Goal: Task Accomplishment & Management: Use online tool/utility

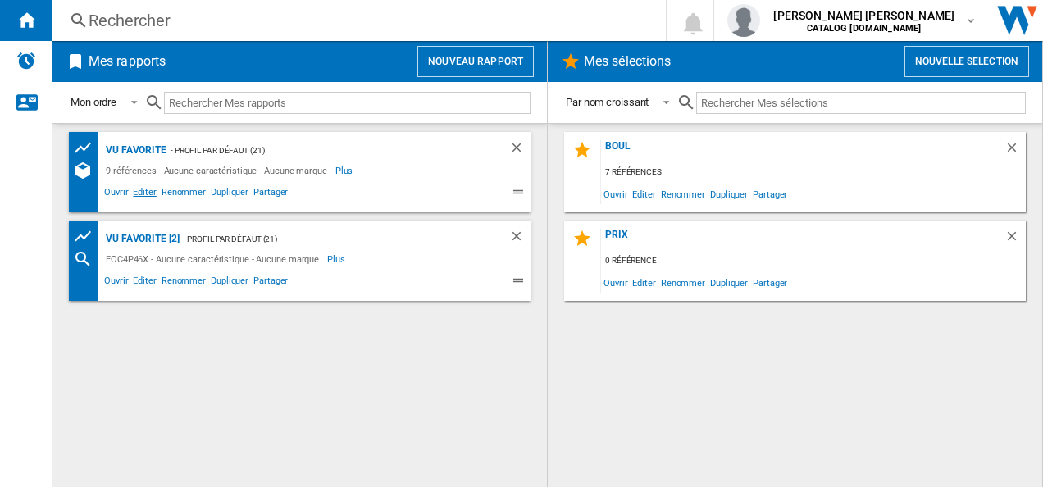
click at [146, 194] on span "Editer" at bounding box center [144, 194] width 28 height 20
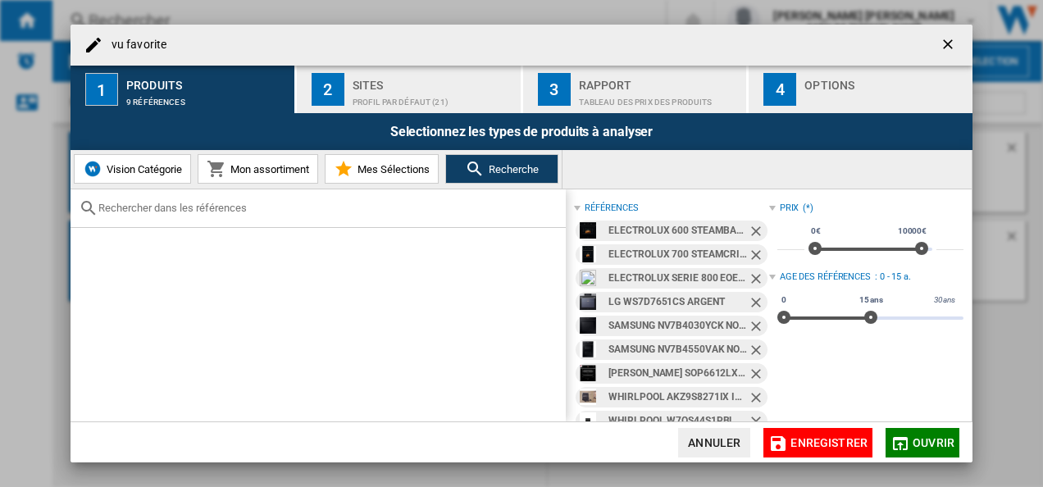
click at [750, 232] on ng-md-icon "Retirer" at bounding box center [758, 233] width 20 height 20
click at [749, 232] on ng-md-icon "Retirer" at bounding box center [758, 233] width 20 height 20
click at [751, 230] on ng-md-icon "Retirer" at bounding box center [758, 233] width 20 height 20
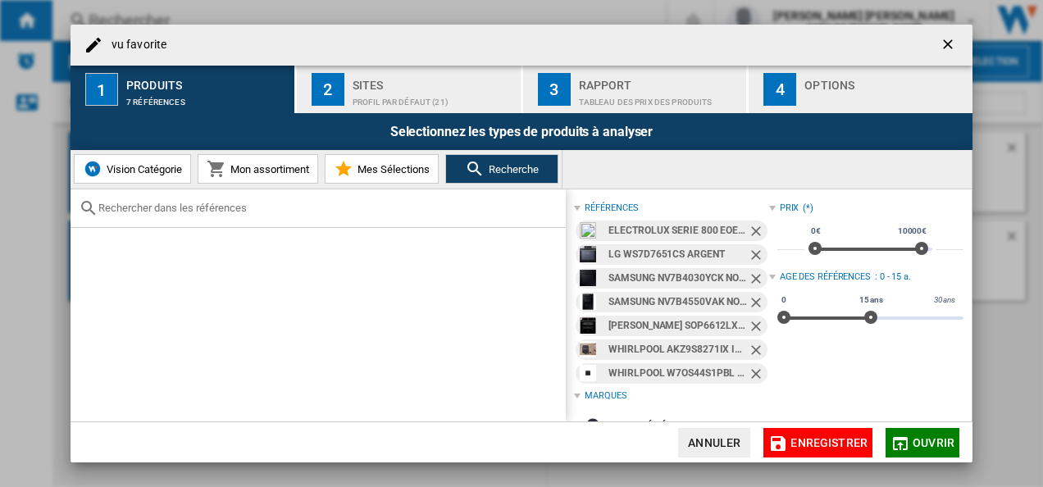
click at [750, 228] on ng-md-icon "Retirer" at bounding box center [758, 233] width 20 height 20
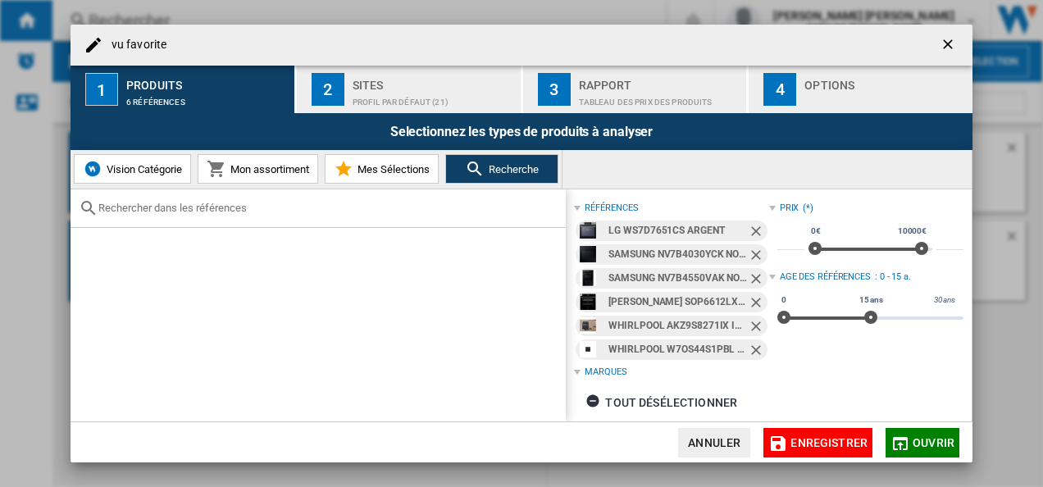
click at [751, 228] on ng-md-icon "Retirer" at bounding box center [758, 233] width 20 height 20
click at [751, 247] on ng-md-icon "Retirer" at bounding box center [758, 257] width 20 height 20
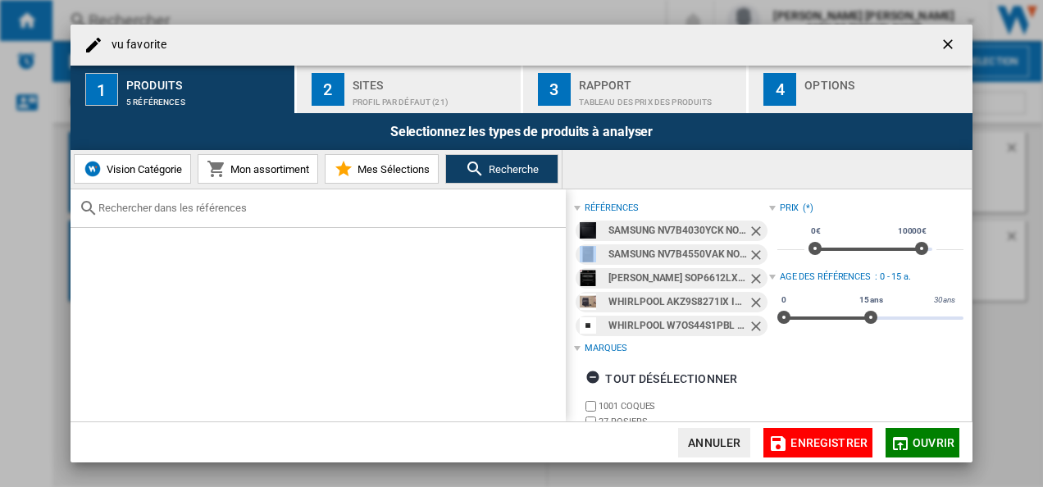
click at [751, 228] on ng-md-icon "Retirer" at bounding box center [758, 233] width 20 height 20
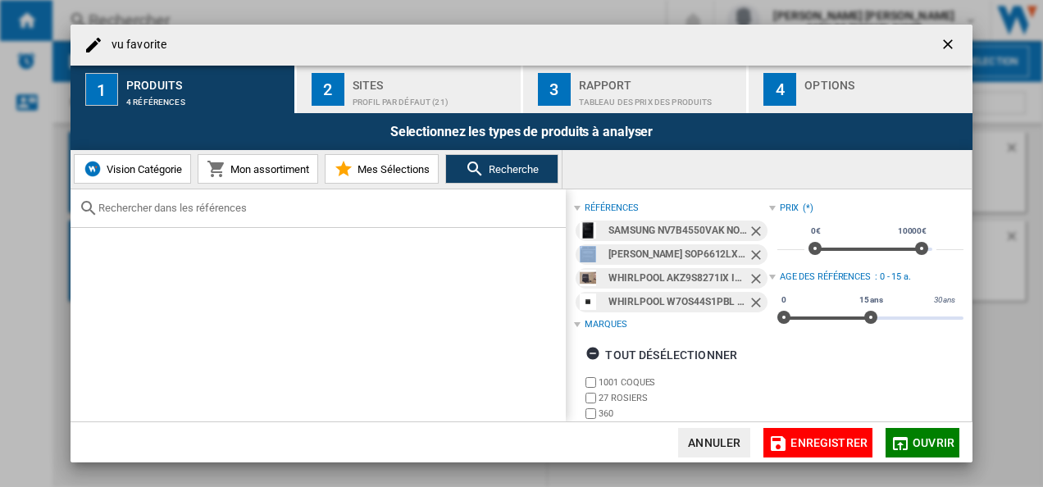
click at [751, 228] on ng-md-icon "Retirer" at bounding box center [758, 233] width 20 height 20
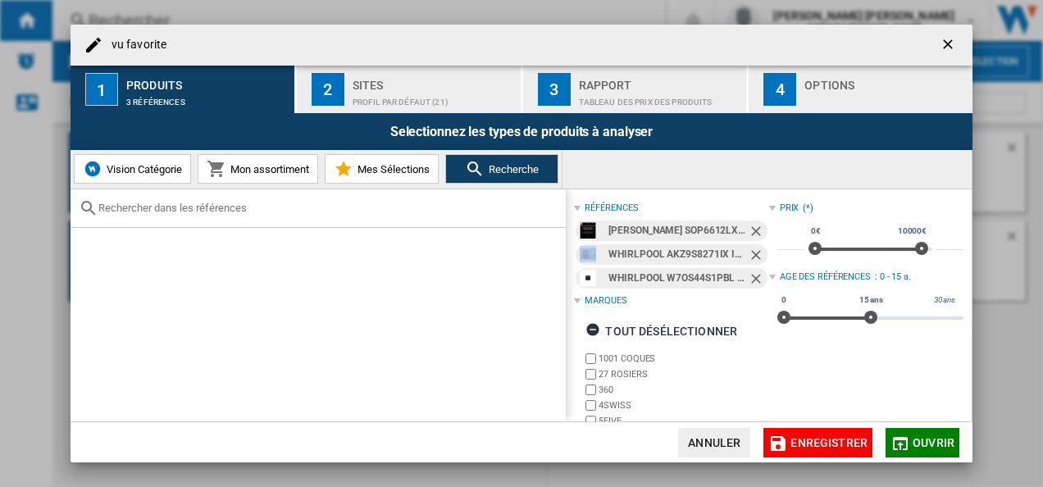
click at [751, 228] on ng-md-icon "Retirer" at bounding box center [758, 233] width 20 height 20
click at [751, 247] on ng-md-icon "Retirer" at bounding box center [758, 257] width 20 height 20
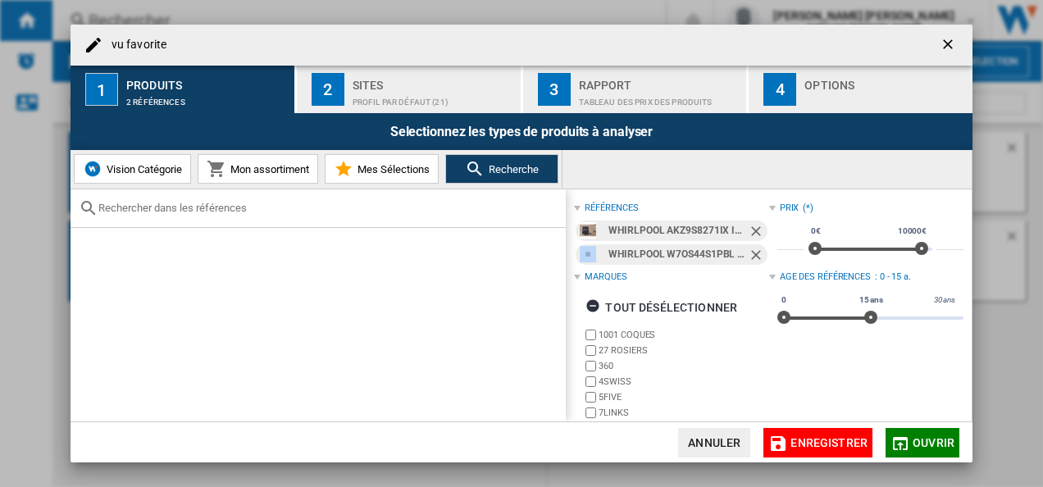
click at [751, 228] on ng-md-icon "Retirer" at bounding box center [758, 233] width 20 height 20
click at [751, 247] on ng-md-icon "Retirer" at bounding box center [758, 257] width 20 height 20
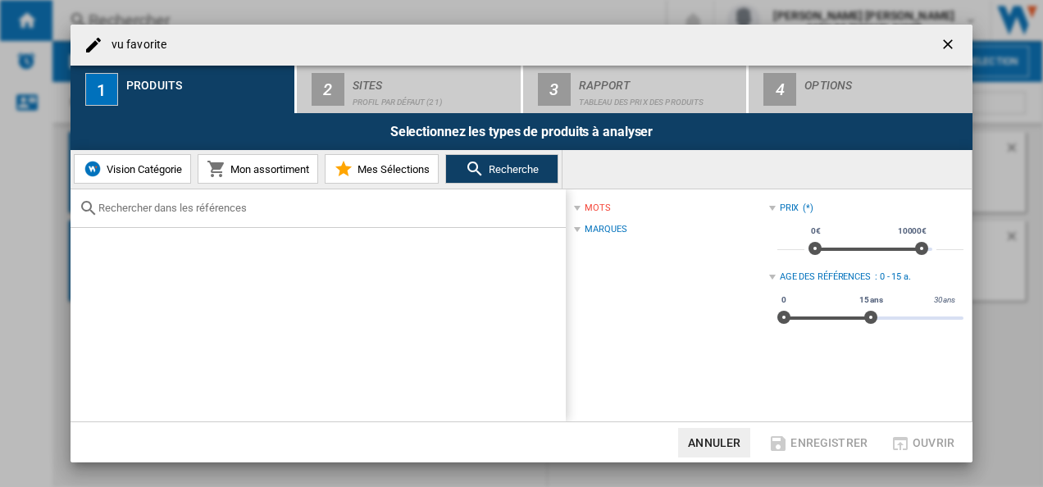
click at [751, 228] on span at bounding box center [698, 229] width 142 height 13
click at [169, 213] on input "text" at bounding box center [327, 208] width 459 height 12
paste input "NV7B6795JAK"
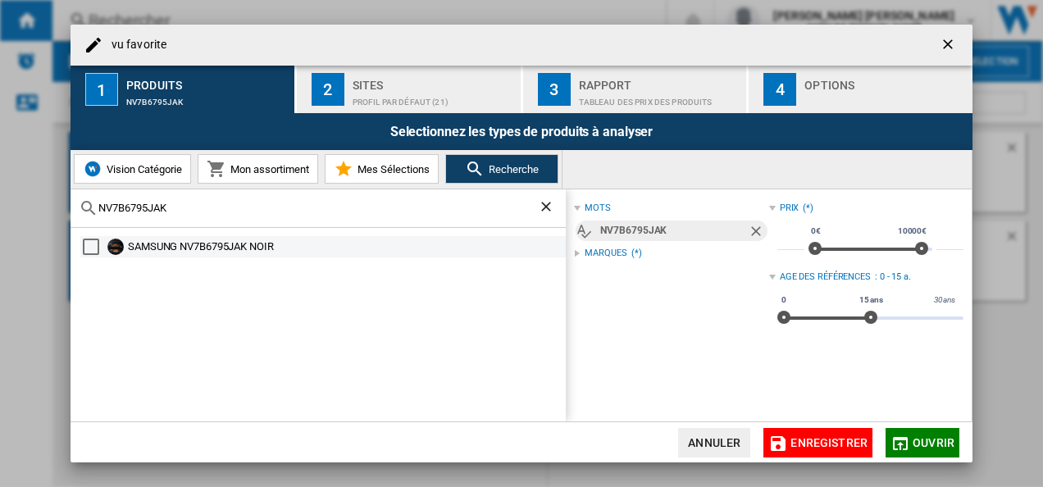
type input "NV7B6795JAK"
click at [89, 243] on div "Select" at bounding box center [91, 247] width 16 height 16
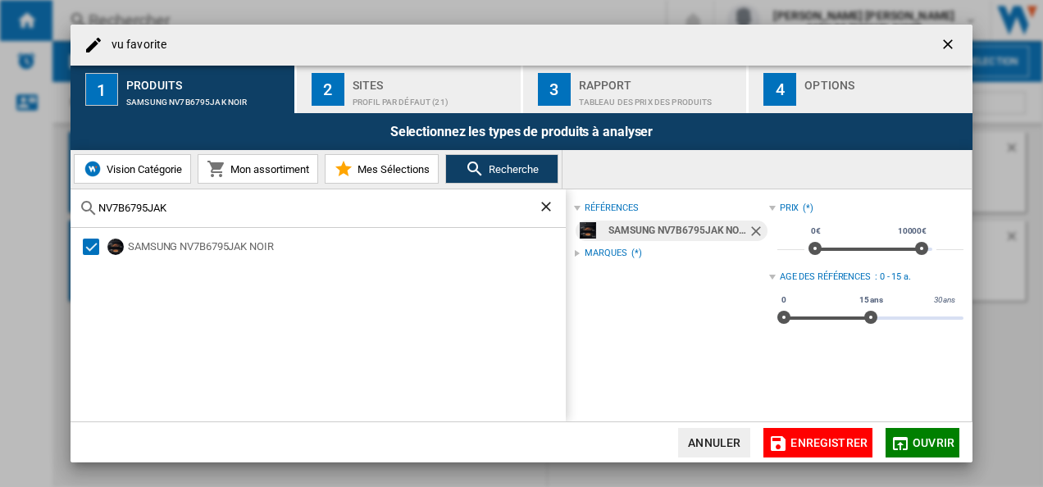
click at [923, 440] on span "Ouvrir" at bounding box center [934, 442] width 42 height 13
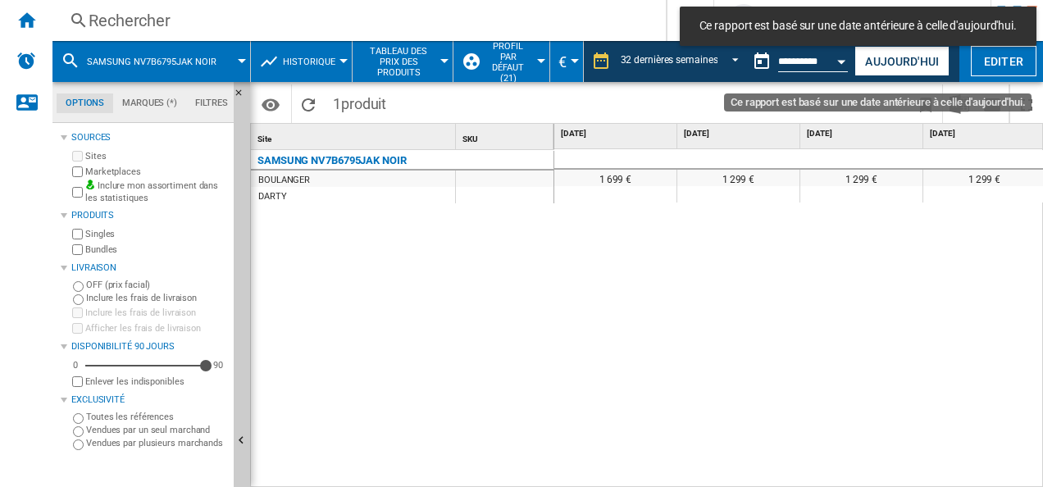
click at [842, 63] on button "Open calendar" at bounding box center [842, 59] width 30 height 30
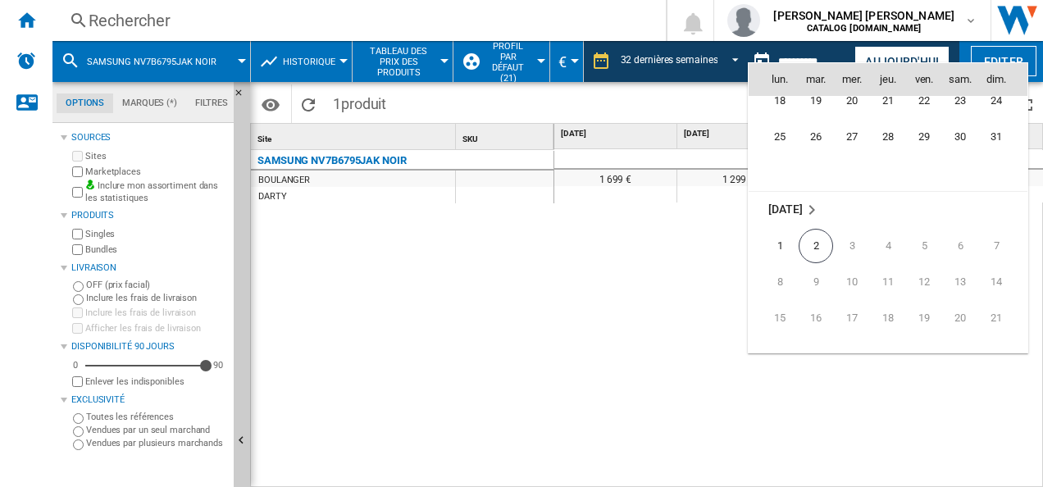
scroll to position [7749, 0]
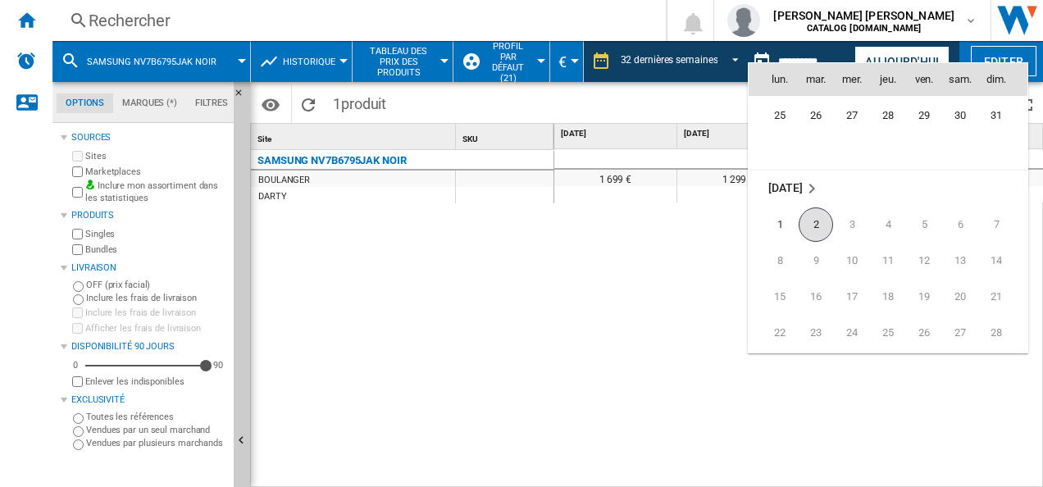
click at [818, 221] on span "2" at bounding box center [816, 224] width 34 height 34
type input "**********"
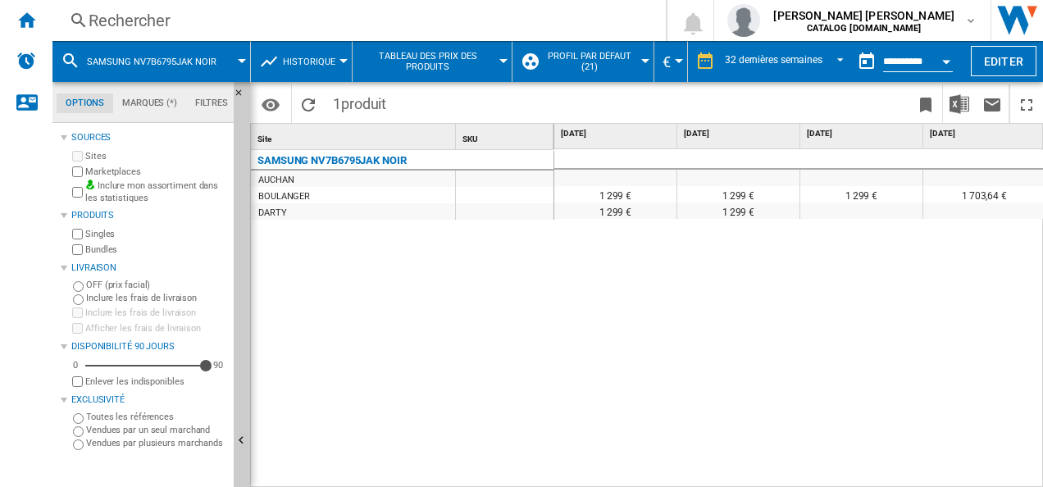
drag, startPoint x: 602, startPoint y: 479, endPoint x: 631, endPoint y: 480, distance: 29.5
click at [631, 480] on div "11 296,30 € 1 299 € 1 299 € 1 299 € 1 703,64 € 1 703,64 € 1 703,64 € 1 703,64 €…" at bounding box center [799, 318] width 490 height 339
click at [778, 72] on md-select-value "32 dernières semaines" at bounding box center [786, 61] width 127 height 25
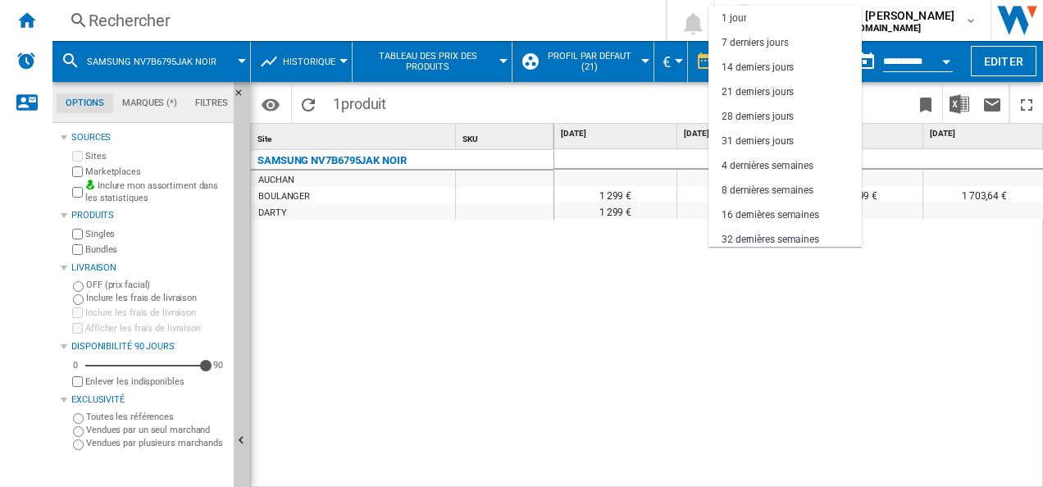
click at [918, 335] on md-backdrop at bounding box center [521, 243] width 1043 height 487
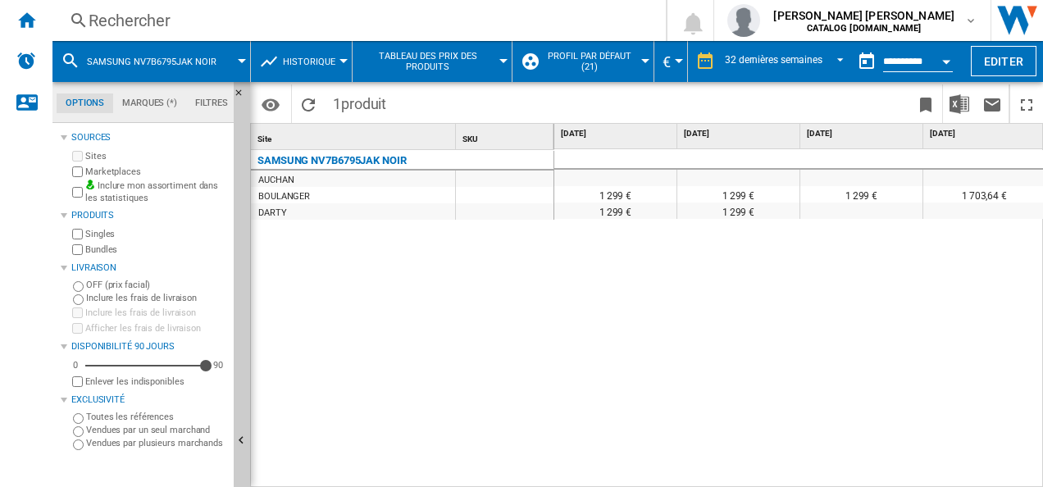
click at [927, 64] on input "**********" at bounding box center [918, 64] width 70 height 15
click at [941, 62] on button "Open calendar" at bounding box center [946, 59] width 30 height 30
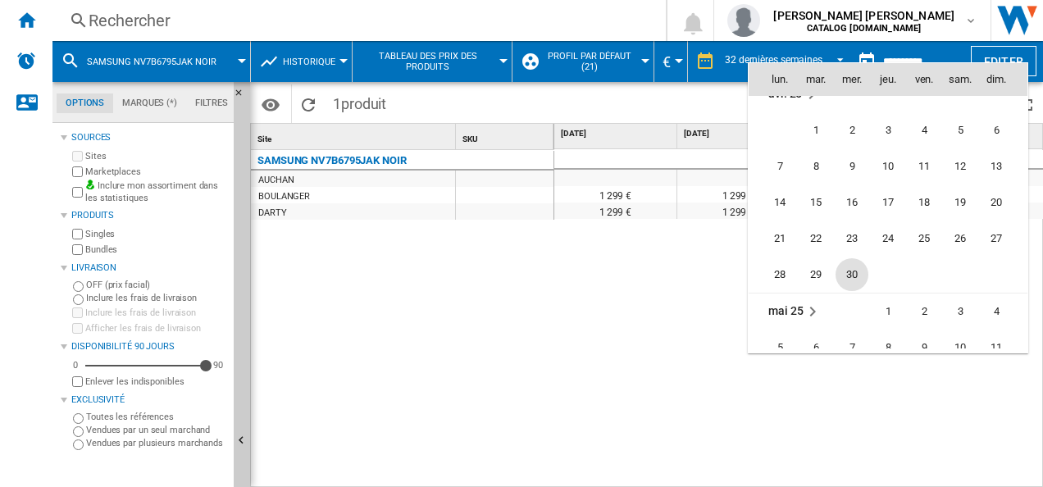
click at [856, 276] on span "30" at bounding box center [852, 274] width 33 height 33
type input "**********"
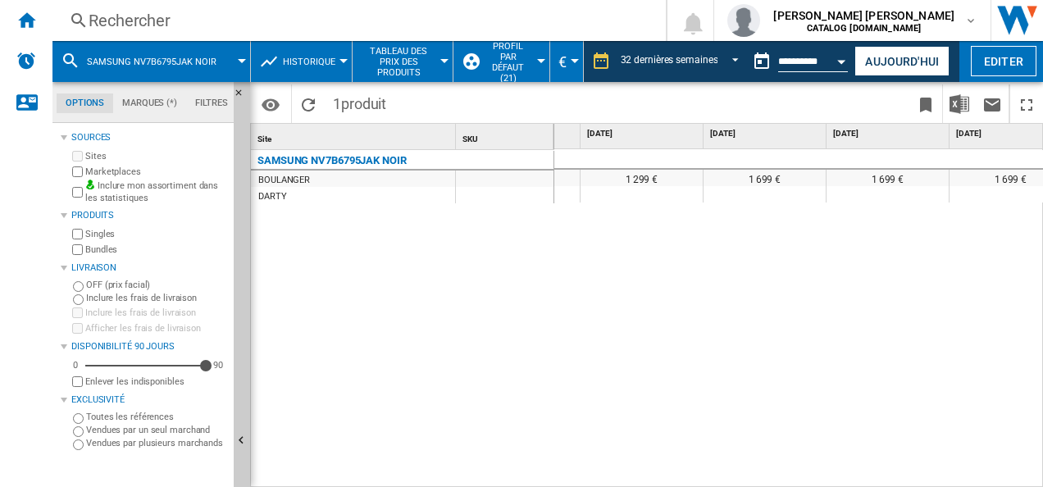
click at [667, 287] on div "1 699 € 1 699 € 1 699 € 1 699 € 1 299 € 1 699 € 1 699 € 1 699 € 1 699 € 1 703,6…" at bounding box center [799, 318] width 490 height 339
click at [688, 326] on div "1 699 € 1 699 € 1 699 € 1 699 € 1 299 € 1 699 € 1 699 € 1 699 € 1 699 € 1 703,6…" at bounding box center [799, 318] width 490 height 339
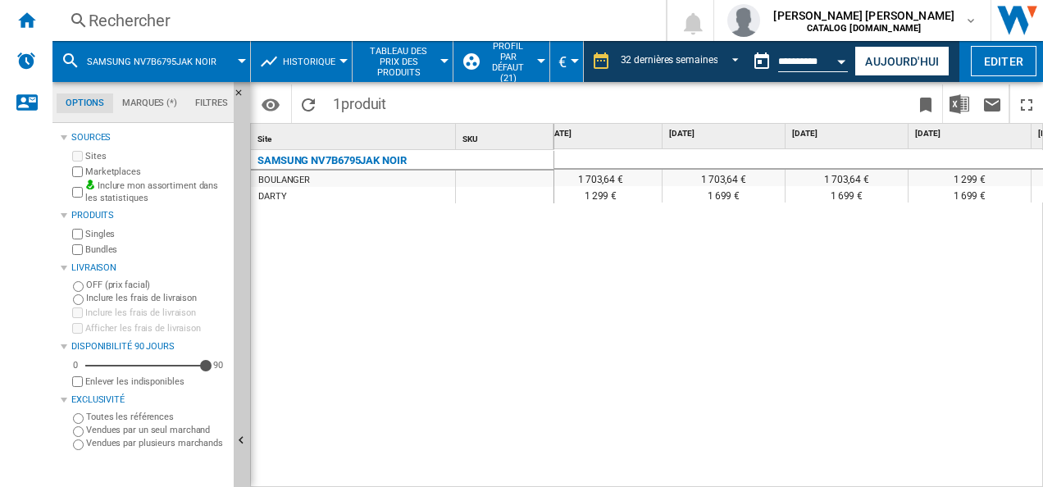
scroll to position [0, 3002]
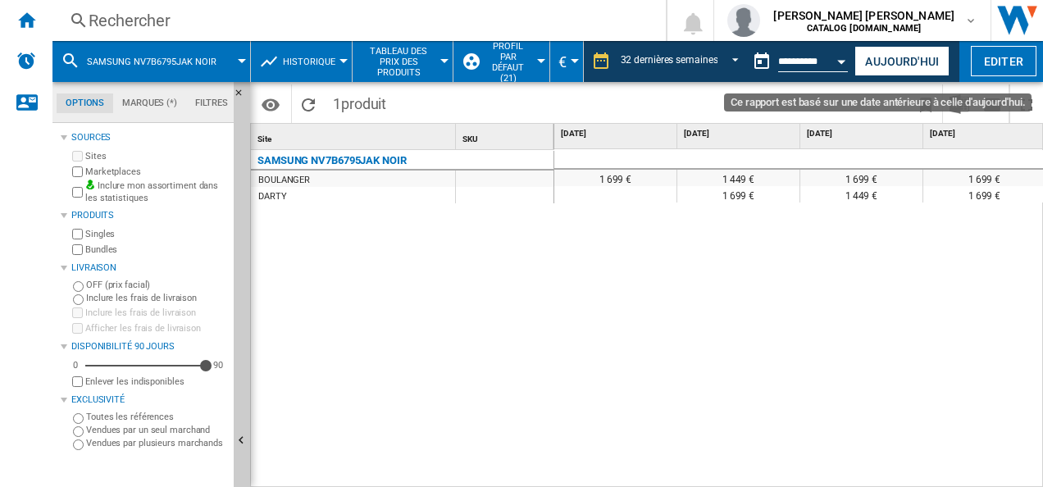
click at [838, 55] on button "Open calendar" at bounding box center [842, 59] width 30 height 30
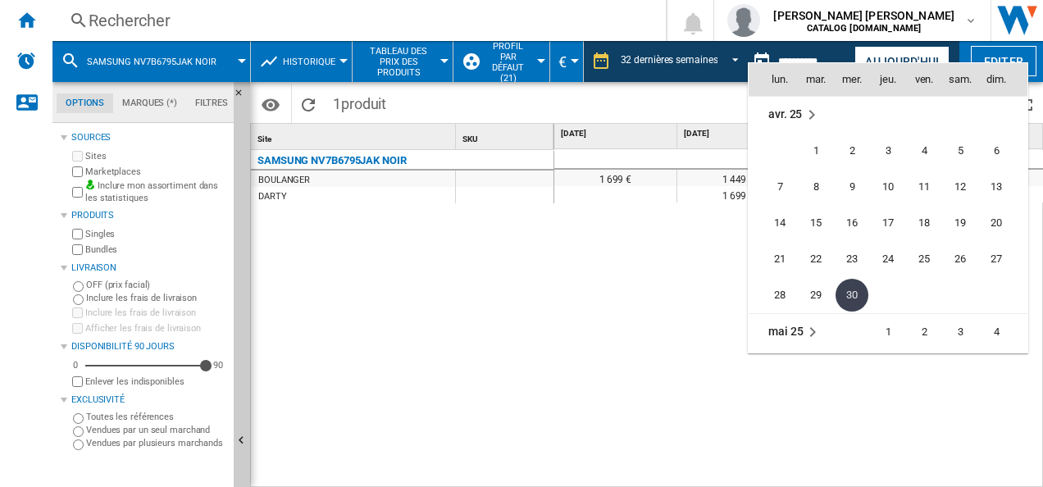
click at [537, 260] on div at bounding box center [521, 243] width 1043 height 487
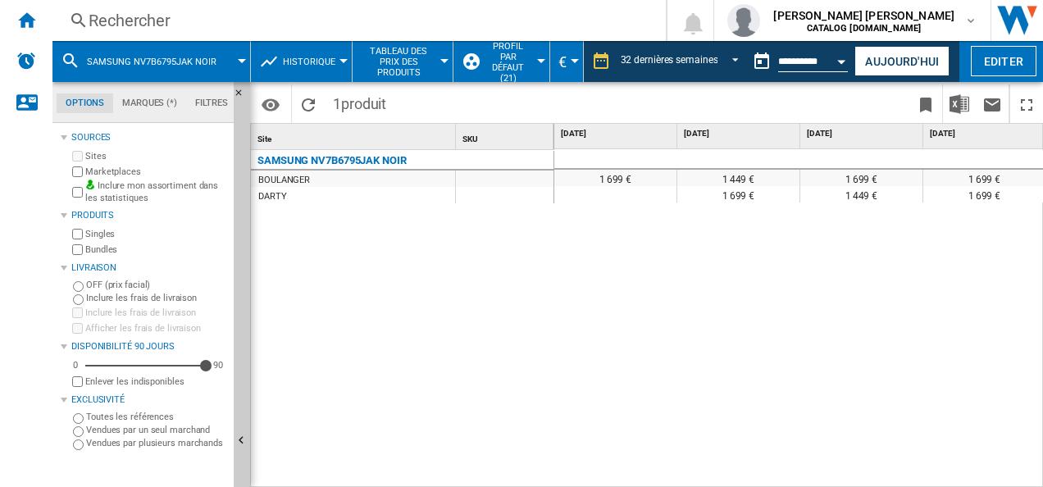
drag, startPoint x: 588, startPoint y: 476, endPoint x: 626, endPoint y: 484, distance: 38.4
click at [626, 484] on div "1 699 € 1 449 € 1 699 € 1 699 € 1 699 € 1 699 € 1 699 € 1 699 € 1 699 € 1 449 €…" at bounding box center [799, 318] width 490 height 339
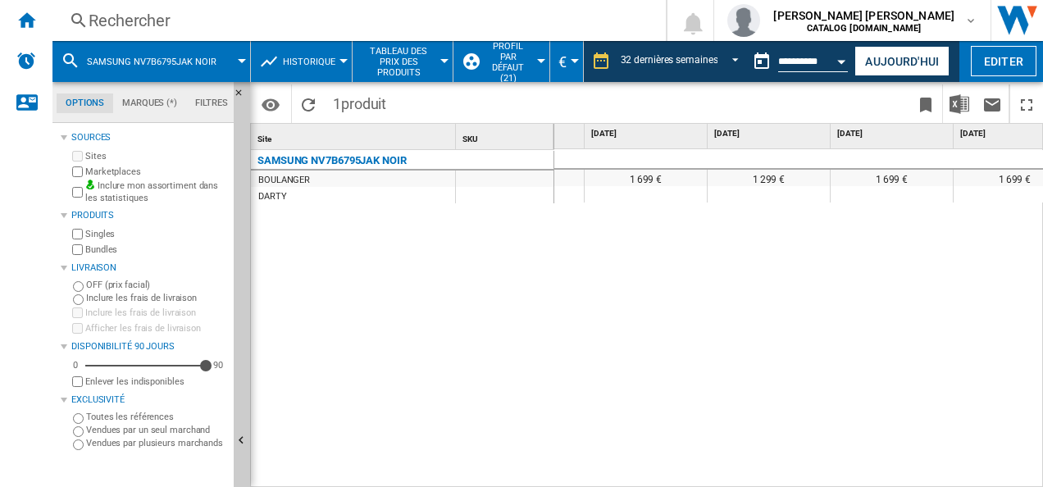
drag, startPoint x: 612, startPoint y: 348, endPoint x: 562, endPoint y: 75, distance: 277.6
click at [612, 348] on div "1 699 € 1 699 € 1 699 € 1 699 € 1 699 € 1 299 € 1 699 € 1 699 € 1 699 € 1 699 €…" at bounding box center [799, 318] width 490 height 339
click at [82, 62] on div "SAMSUNG NV7B6795JAK NOIR" at bounding box center [151, 61] width 181 height 41
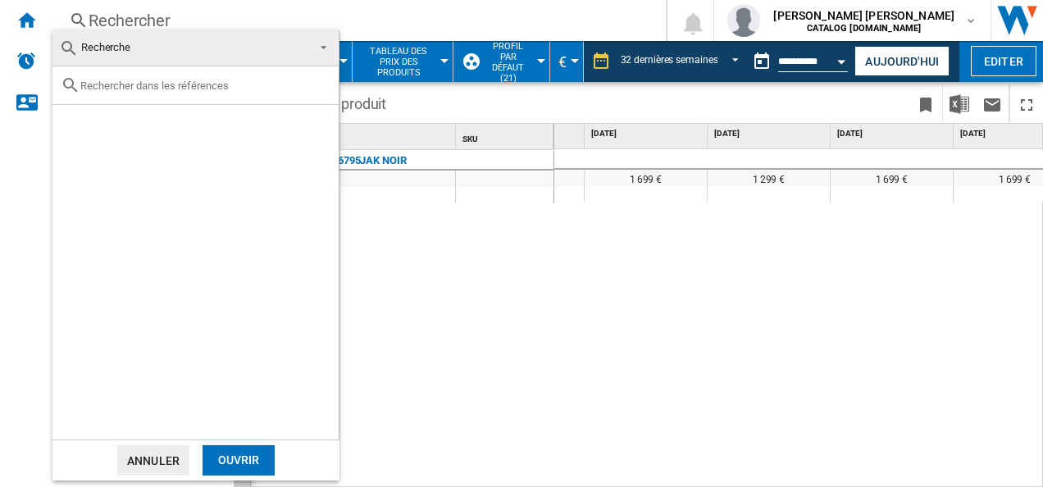
click at [220, 84] on input "text" at bounding box center [205, 86] width 250 height 12
paste input "WS9D7694CM"
type input "WS9D7694CM"
click at [251, 455] on div "Ouvrir" at bounding box center [239, 460] width 72 height 30
